Goal: Check status: Check status

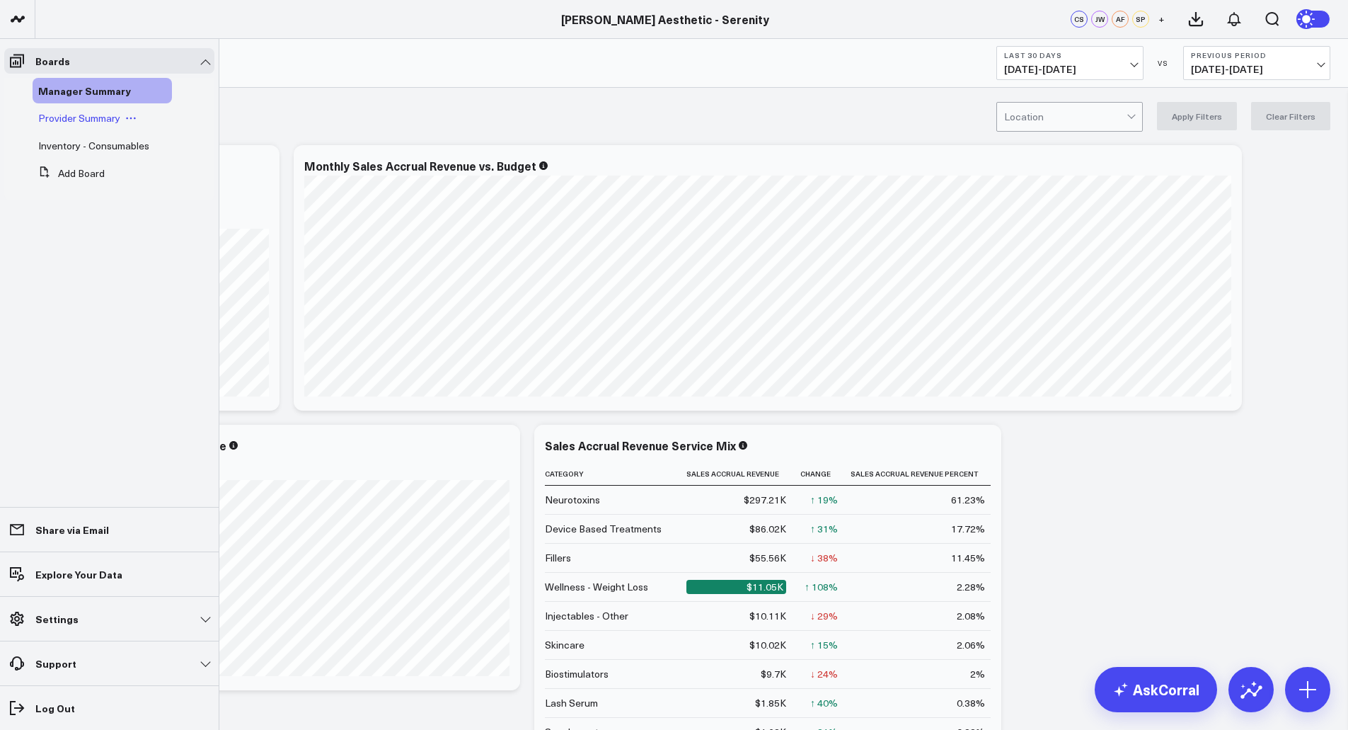
click at [91, 122] on span "Provider Summary" at bounding box center [79, 117] width 82 height 13
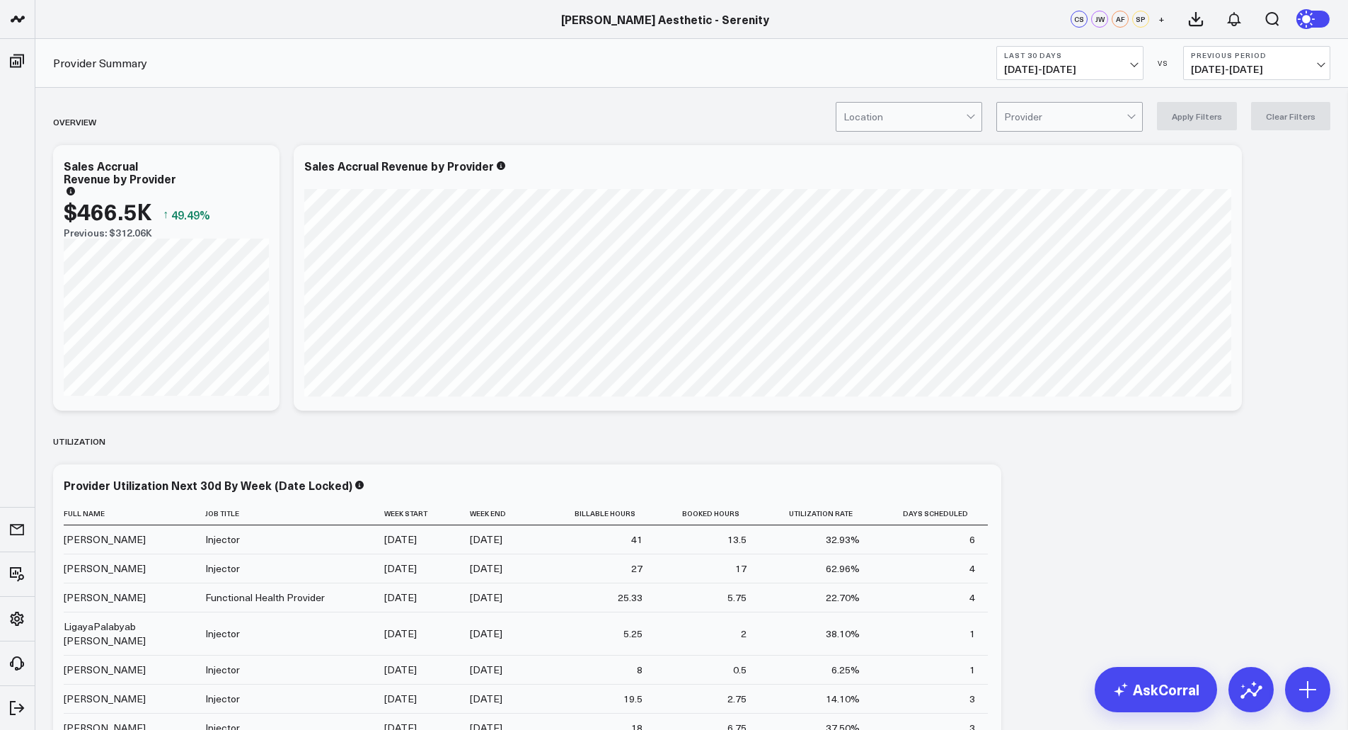
click at [1314, 52] on b "Previous Period" at bounding box center [1257, 55] width 132 height 8
click at [1132, 64] on span "[DATE] - [DATE]" at bounding box center [1070, 69] width 132 height 11
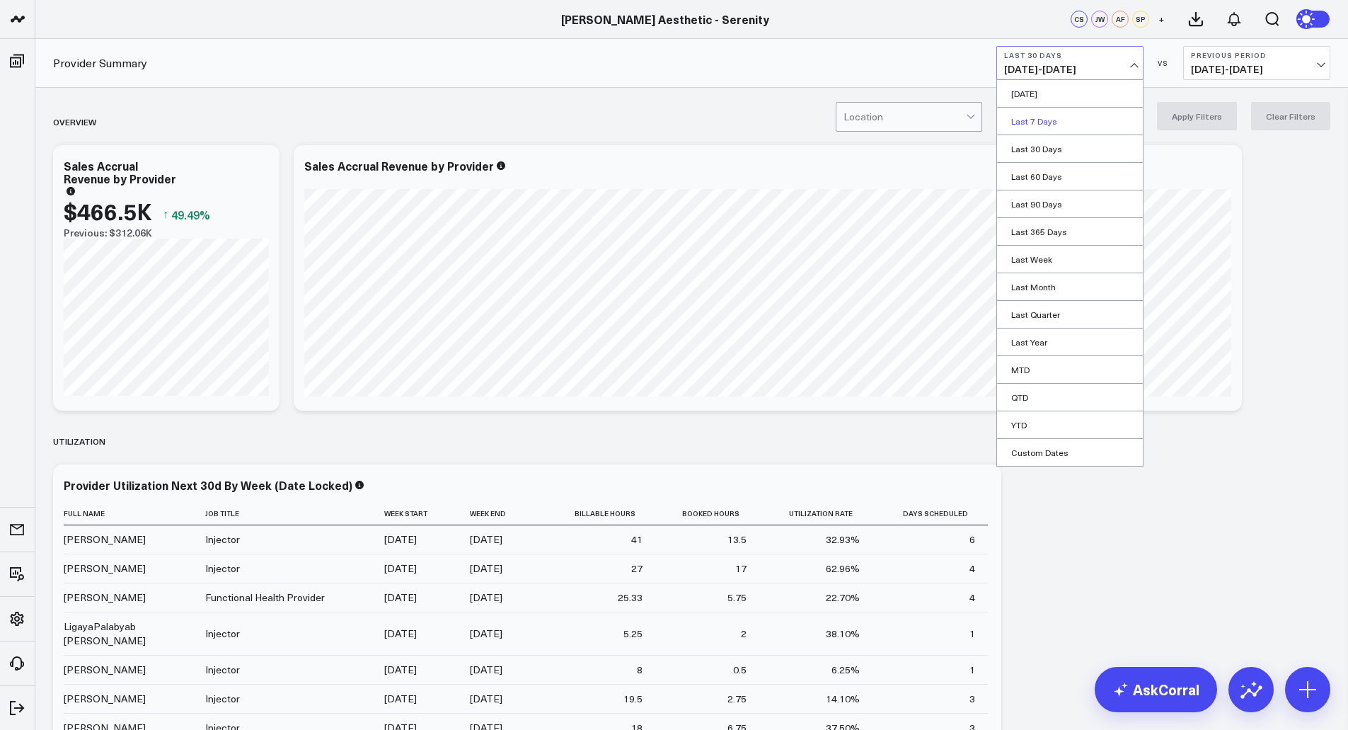
click at [1039, 121] on link "Last 7 Days" at bounding box center [1070, 121] width 146 height 27
